Goal: Task Accomplishment & Management: Manage account settings

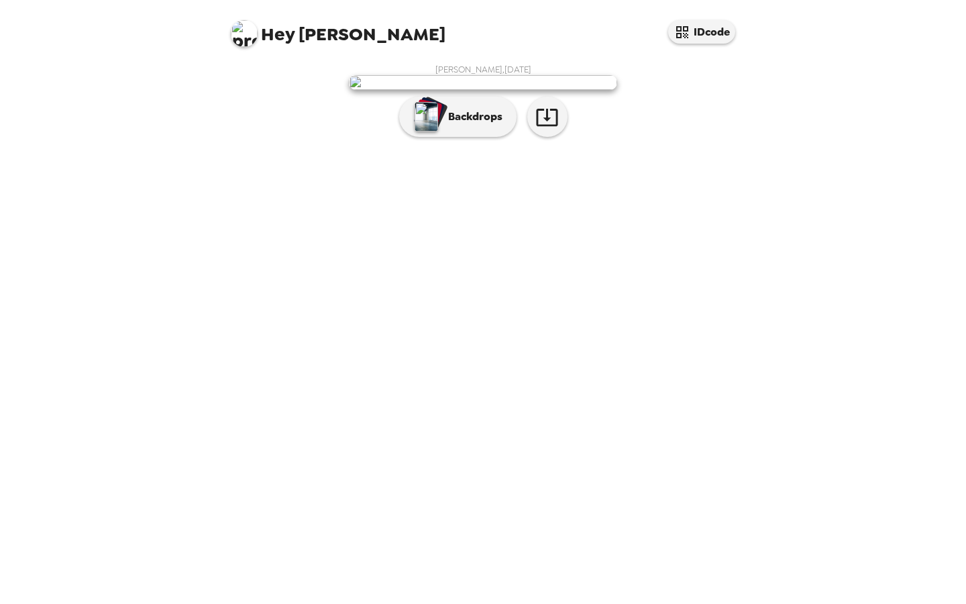
click at [454, 144] on div "[PERSON_NAME] , [DATE] Backdrops" at bounding box center [483, 104] width 510 height 80
click at [464, 125] on p "Backdrops" at bounding box center [471, 117] width 61 height 16
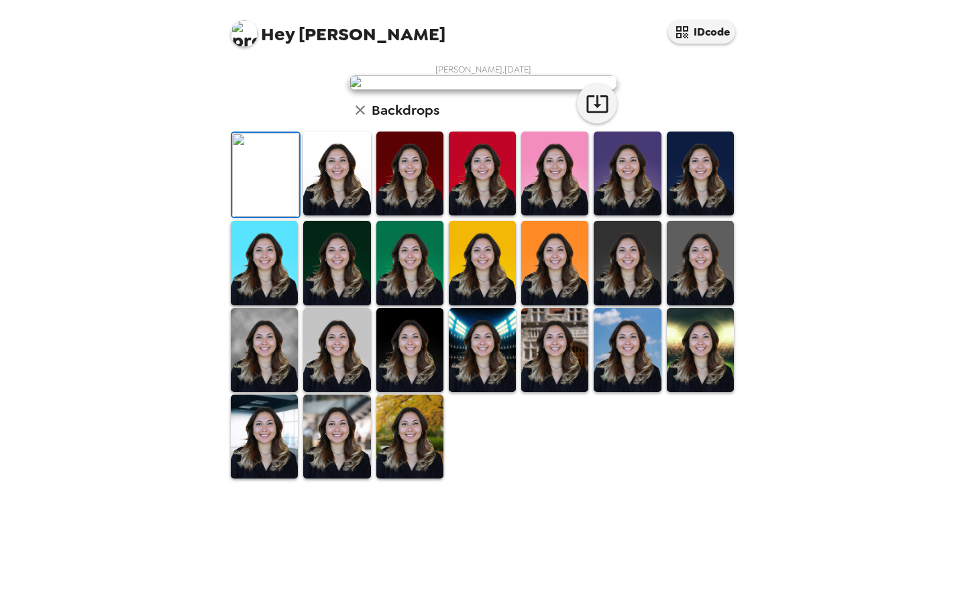
click at [339, 215] on img at bounding box center [336, 174] width 67 height 84
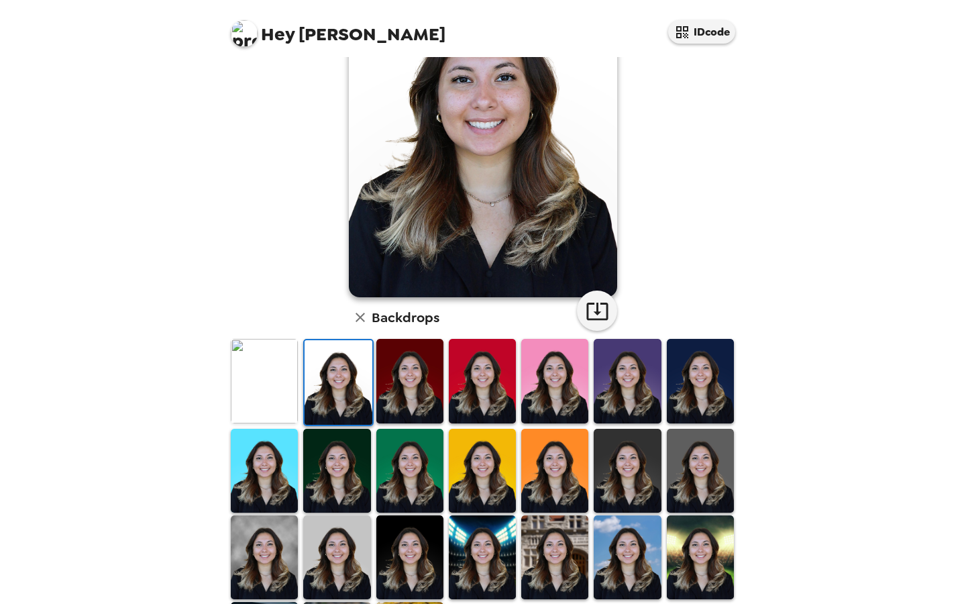
scroll to position [118, 0]
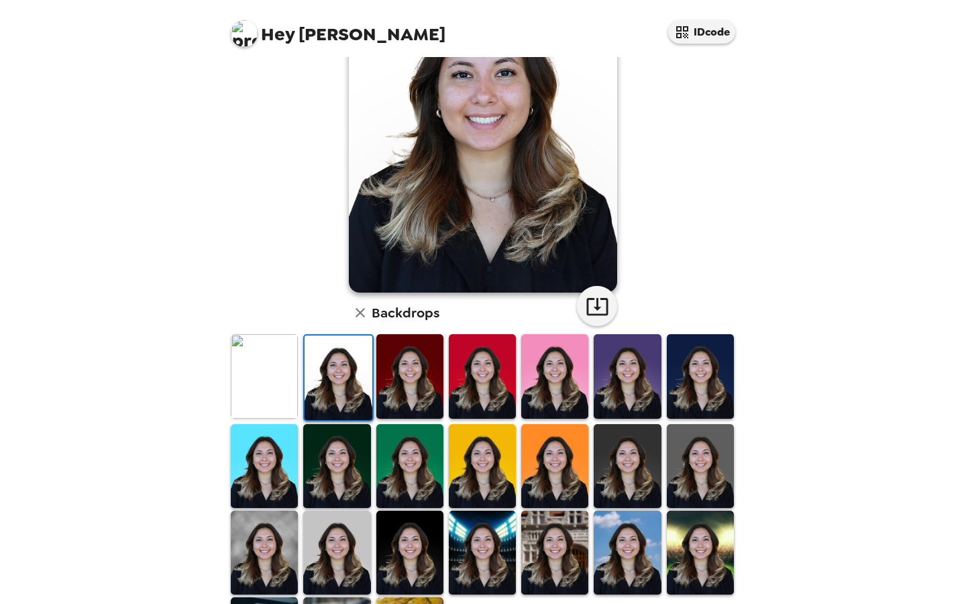
click at [710, 382] on img at bounding box center [700, 376] width 67 height 84
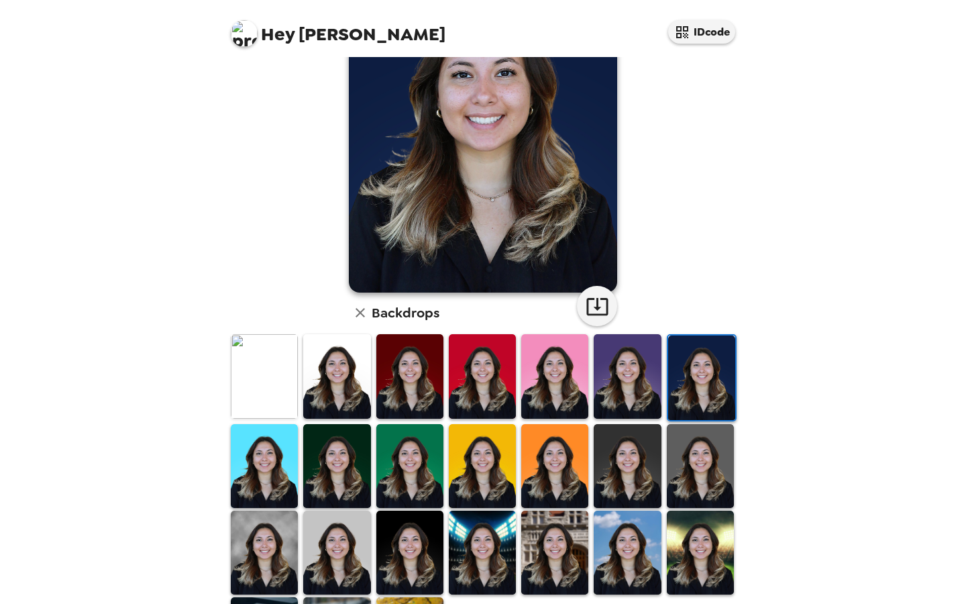
click at [555, 545] on img at bounding box center [554, 553] width 67 height 84
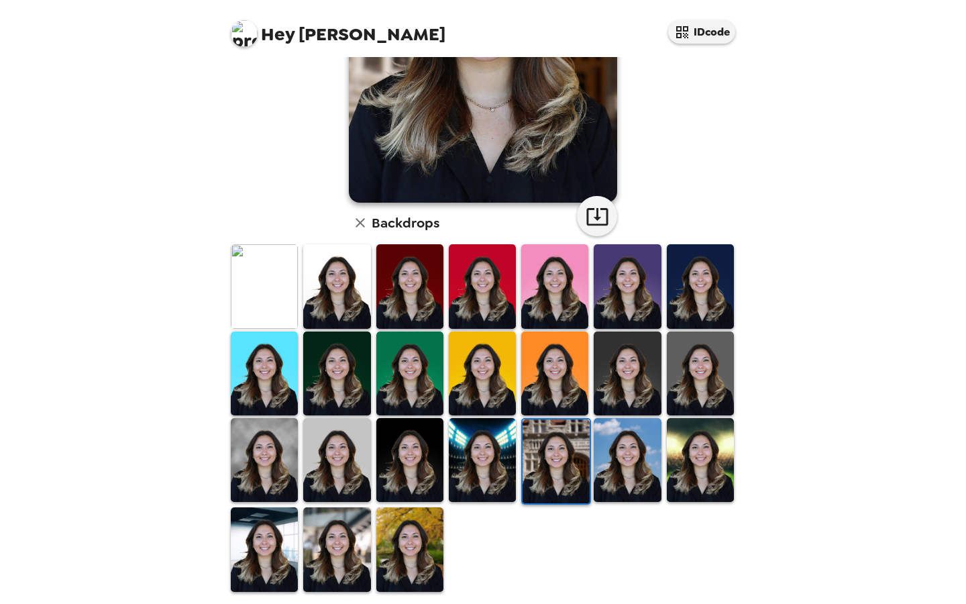
scroll to position [217, 0]
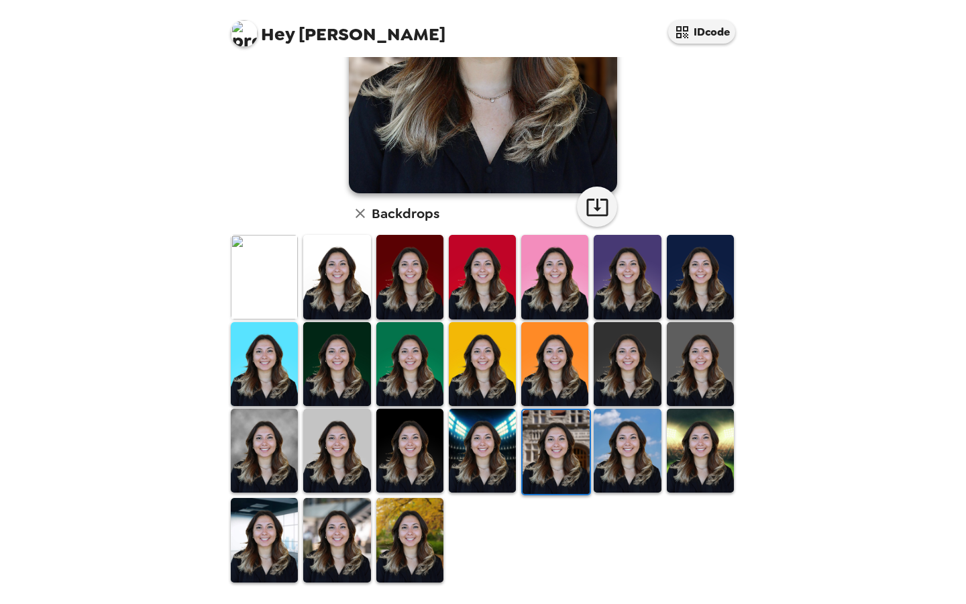
click at [704, 462] on img at bounding box center [700, 451] width 67 height 84
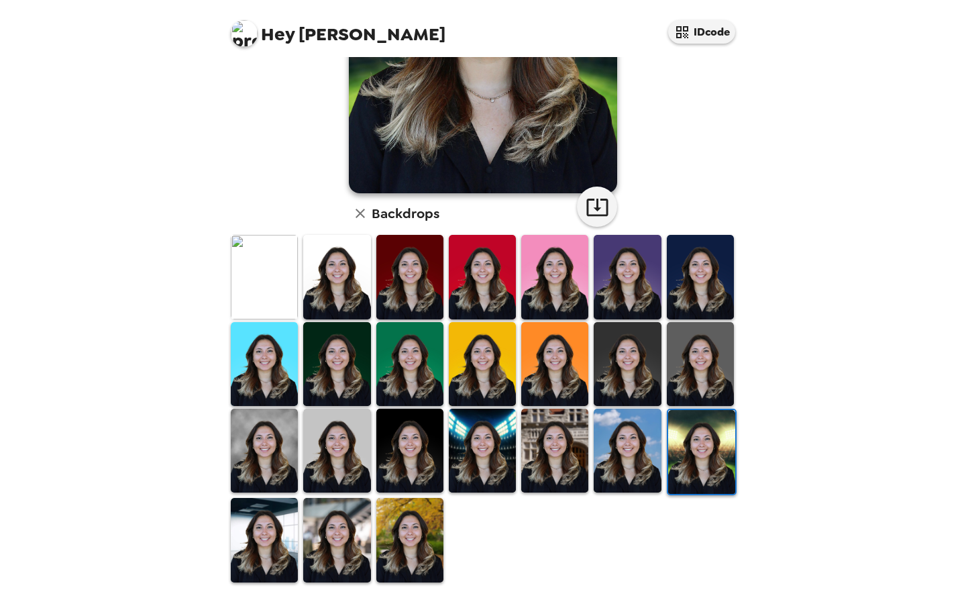
click at [409, 537] on img at bounding box center [409, 540] width 67 height 84
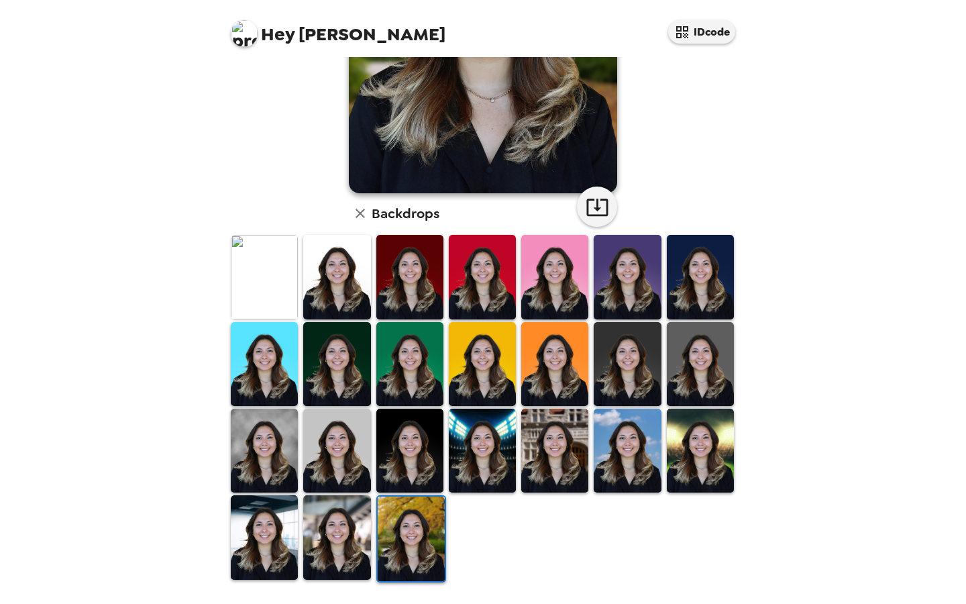
click at [335, 535] on img at bounding box center [336, 537] width 67 height 84
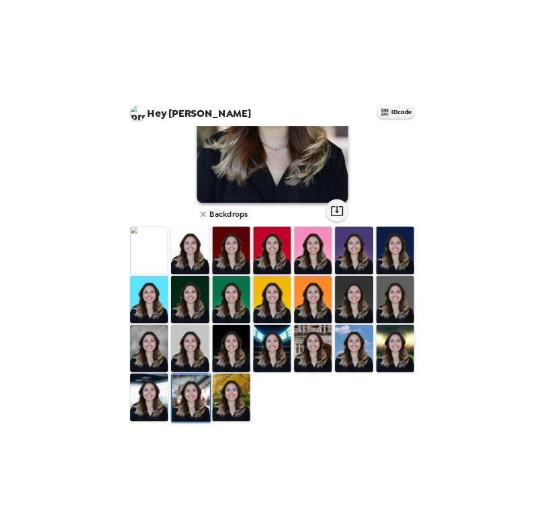
scroll to position [0, 0]
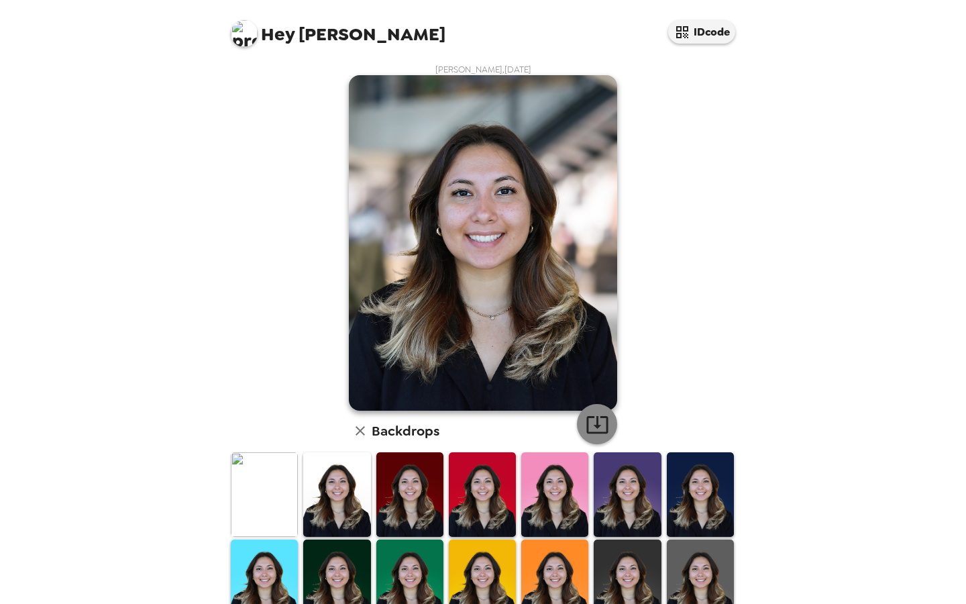
click at [599, 425] on icon "button" at bounding box center [597, 424] width 23 height 23
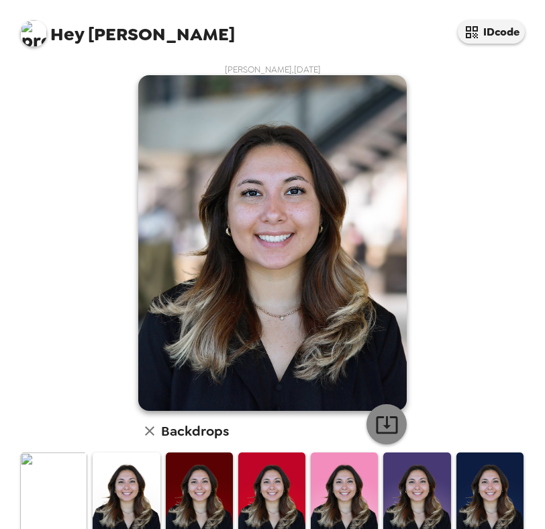
click at [399, 436] on button "button" at bounding box center [386, 424] width 40 height 40
